Goal: Information Seeking & Learning: Learn about a topic

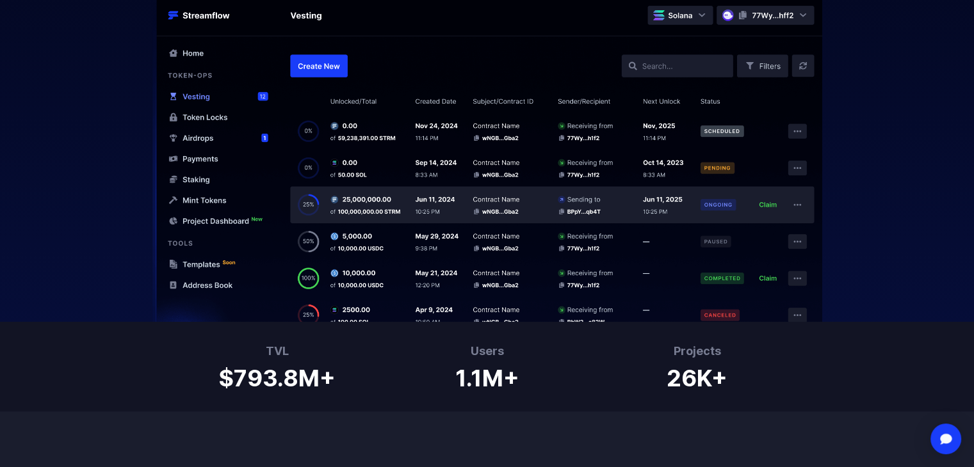
scroll to position [532, 0]
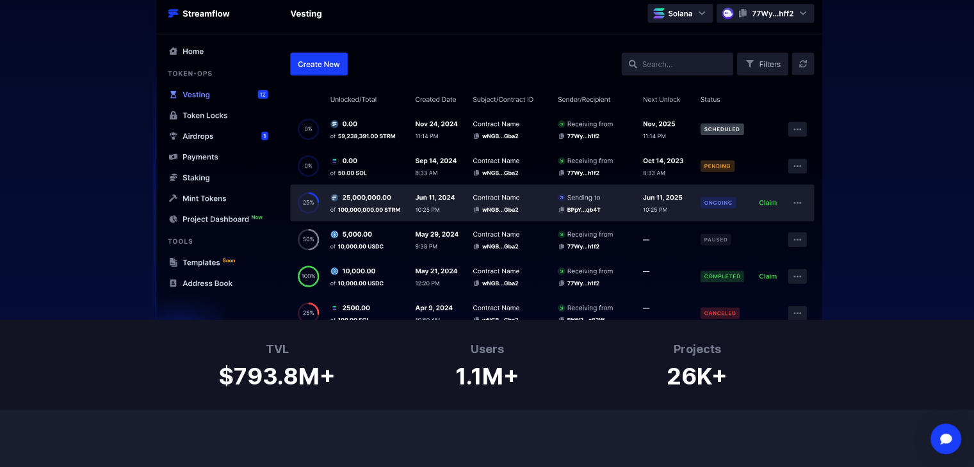
click at [477, 230] on img at bounding box center [486, 155] width 819 height 330
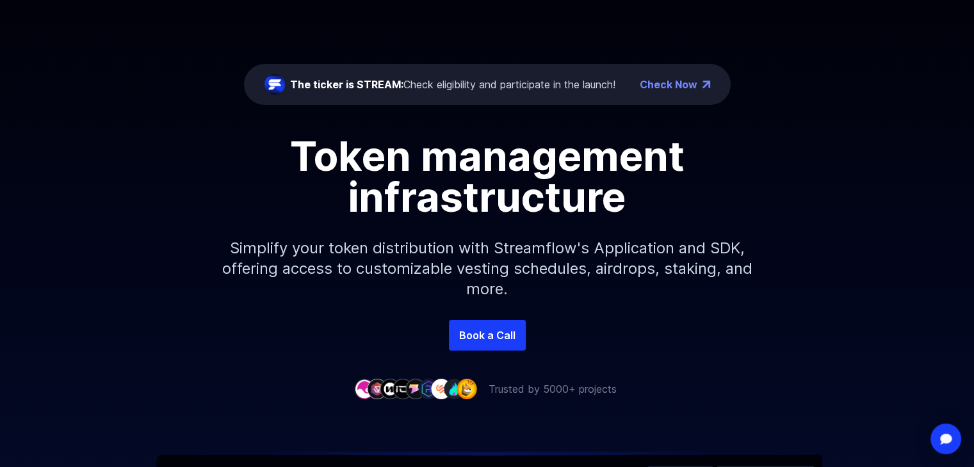
scroll to position [0, 0]
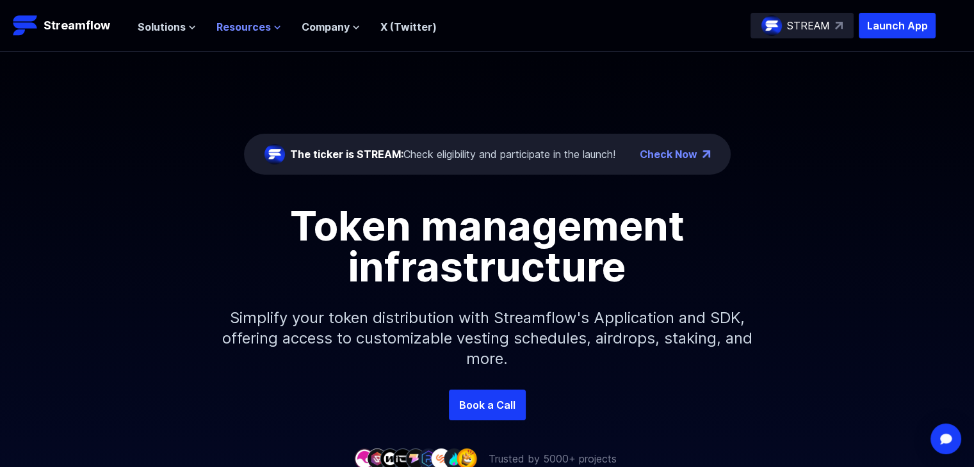
click at [266, 29] on span "Resources" at bounding box center [243, 26] width 54 height 15
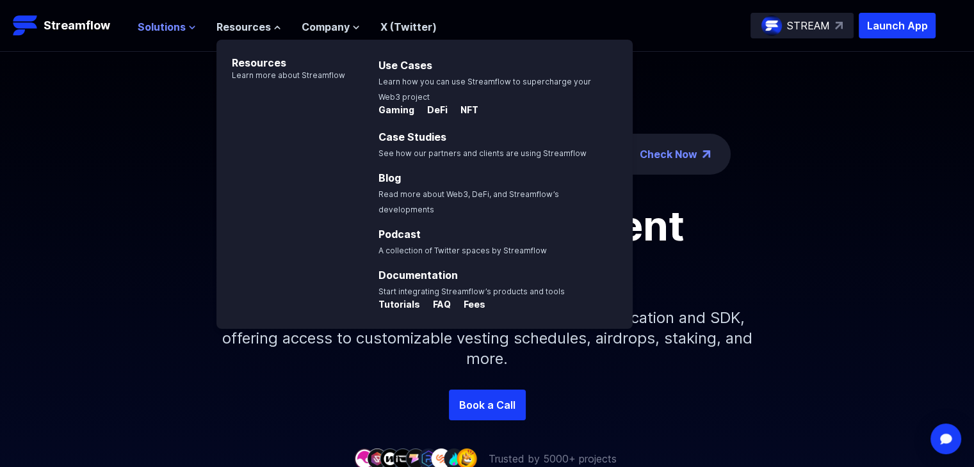
click at [176, 26] on span "Solutions" at bounding box center [162, 26] width 48 height 15
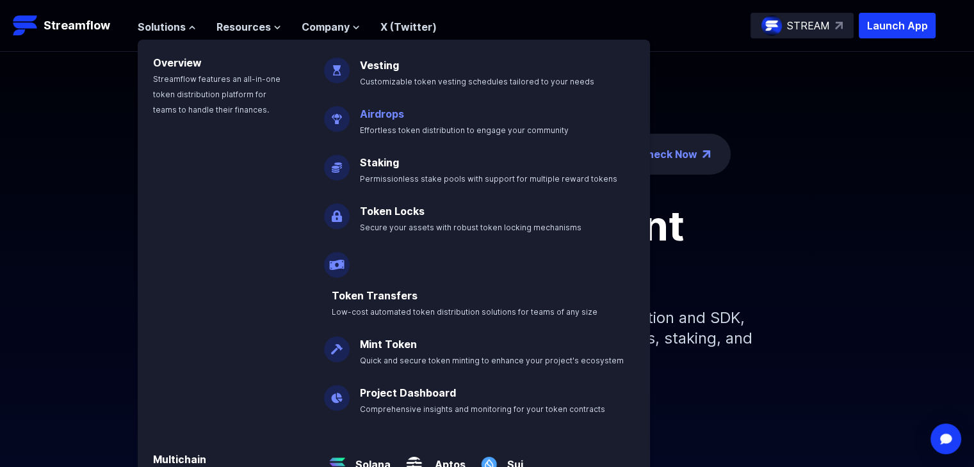
click at [407, 118] on p "Airdrops Effortless token distribution to engage your community" at bounding box center [473, 116] width 242 height 41
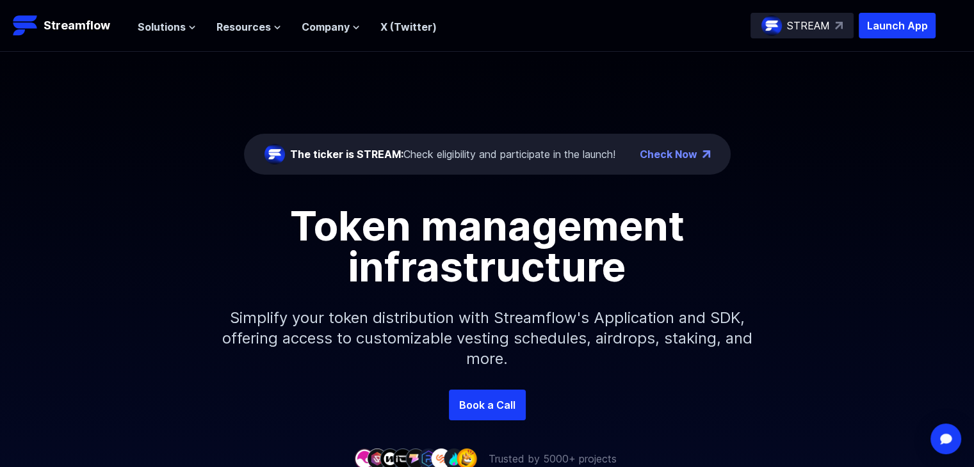
click at [676, 149] on link "Check Now" at bounding box center [669, 154] width 58 height 15
click at [182, 28] on span "Solutions" at bounding box center [162, 26] width 48 height 15
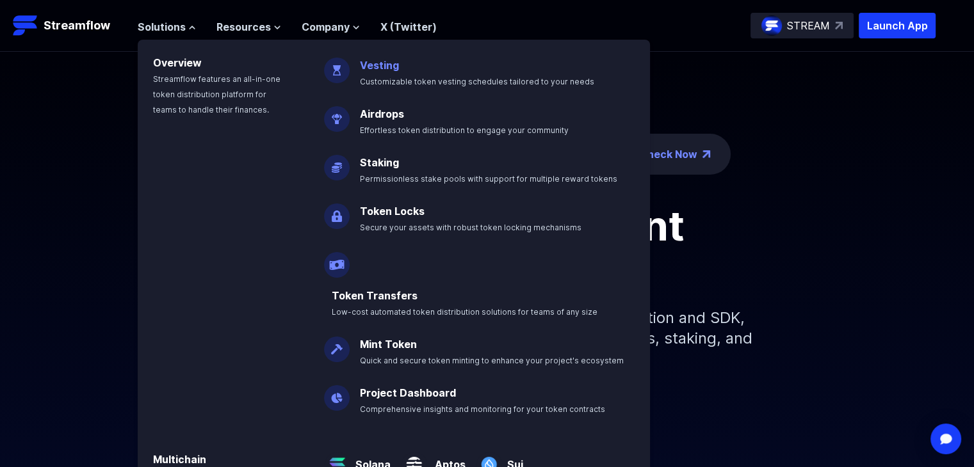
click at [383, 64] on link "Vesting" at bounding box center [379, 65] width 39 height 13
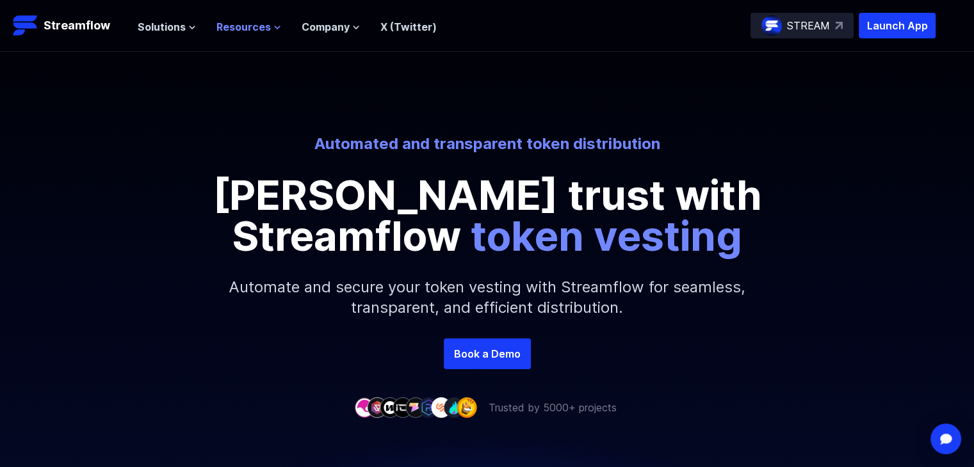
click at [266, 26] on span "Resources" at bounding box center [243, 26] width 54 height 15
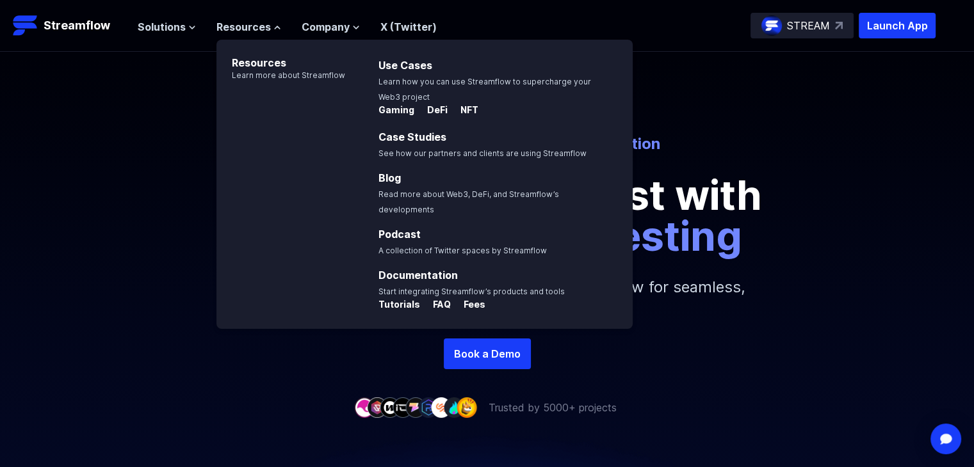
click at [85, 119] on div "Automated and transparent token distribution Foster trust with Streamflow token…" at bounding box center [487, 195] width 974 height 287
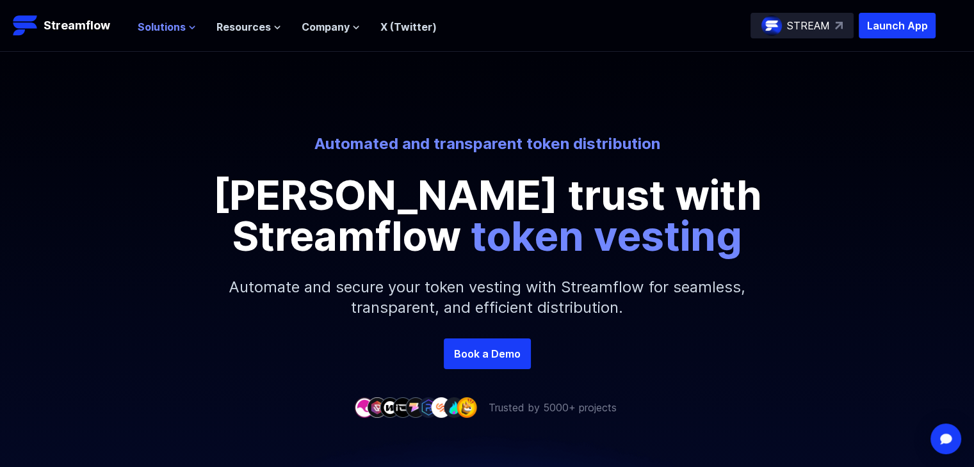
click at [158, 30] on span "Solutions" at bounding box center [162, 26] width 48 height 15
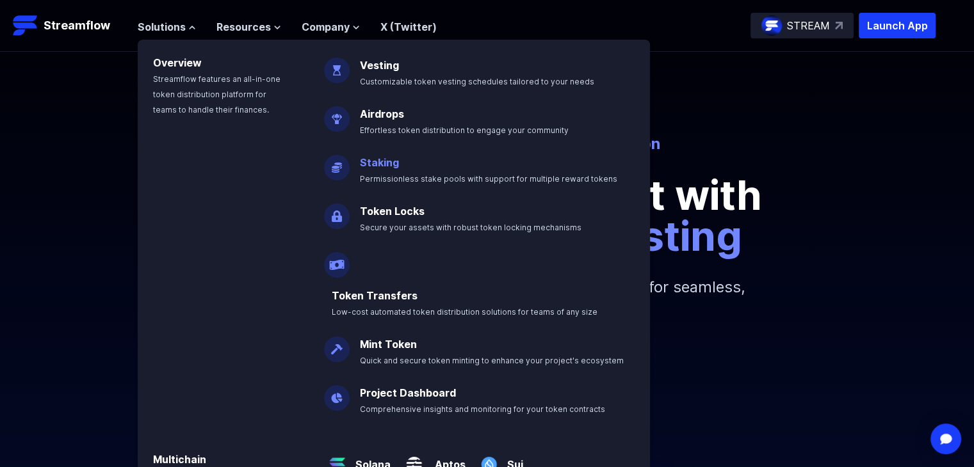
click at [382, 157] on link "Staking" at bounding box center [379, 162] width 39 height 13
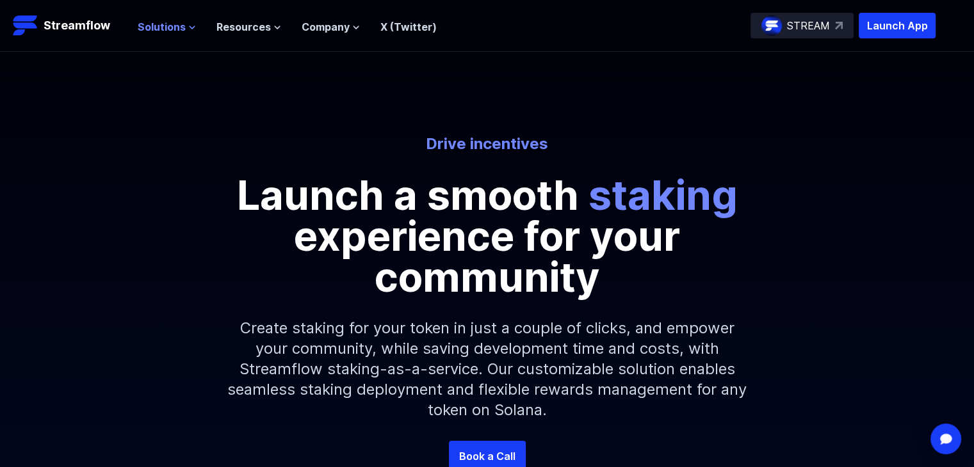
click at [185, 24] on button "Solutions" at bounding box center [167, 26] width 58 height 15
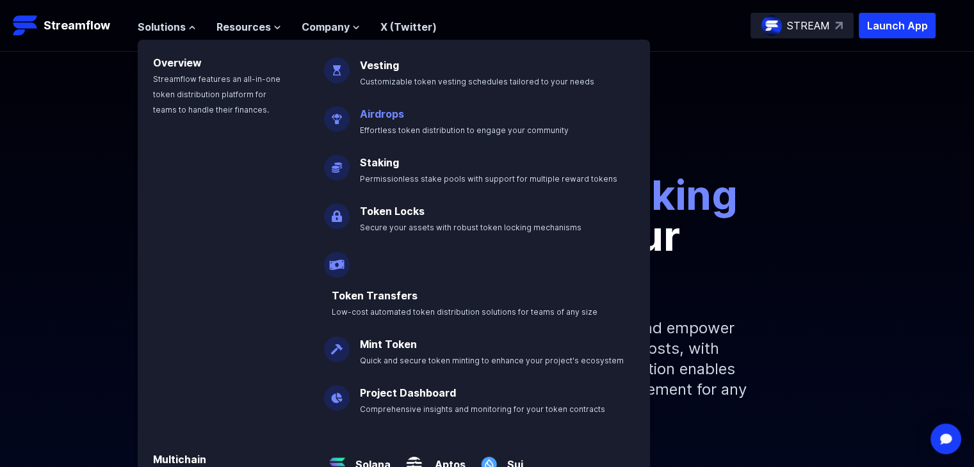
click at [384, 113] on link "Airdrops" at bounding box center [382, 114] width 44 height 13
